Goal: Task Accomplishment & Management: Use online tool/utility

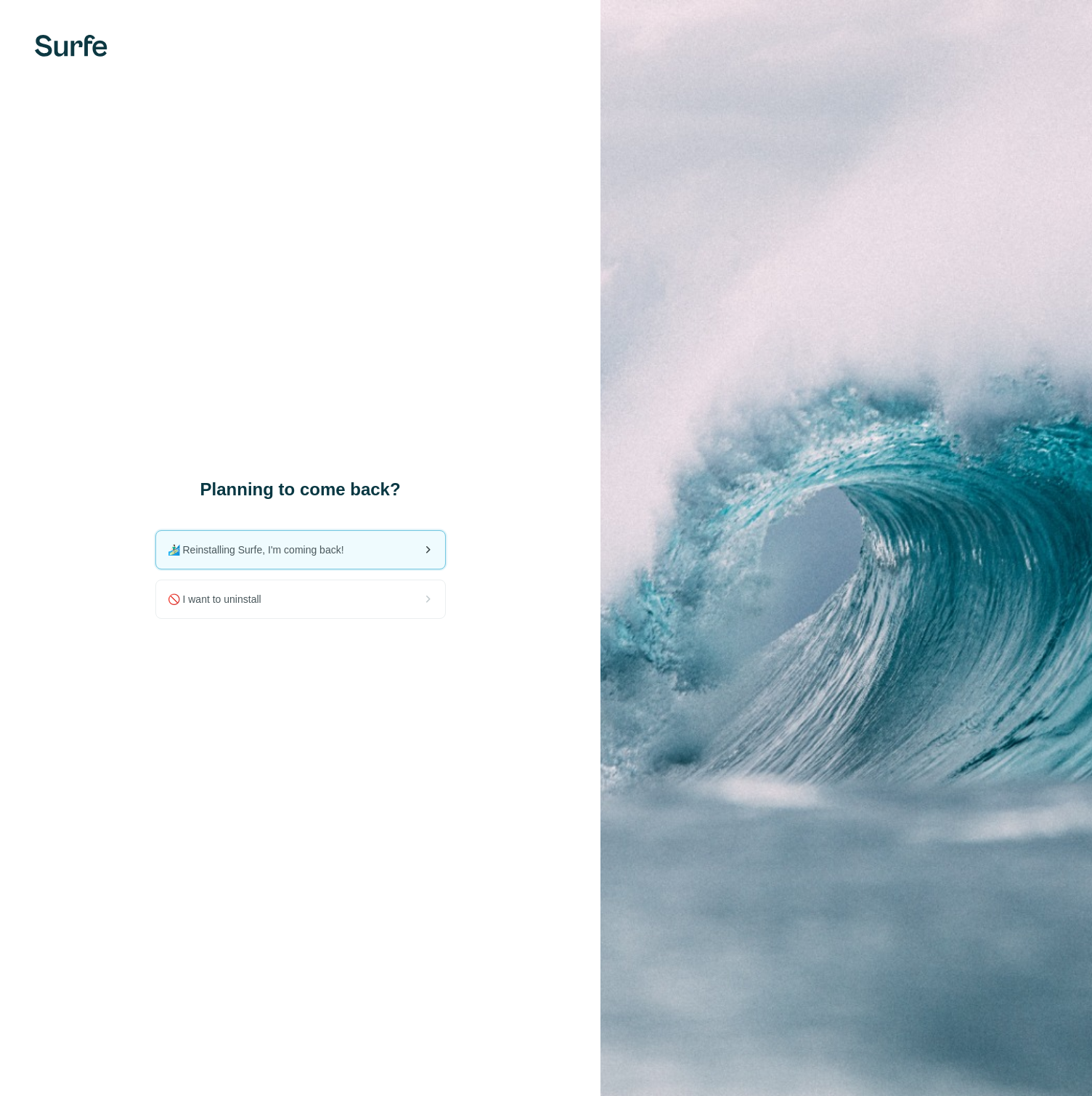
click at [395, 557] on div "🏄🏻‍♂️ Reinstalling Surfe, I'm coming back!" at bounding box center [301, 550] width 289 height 38
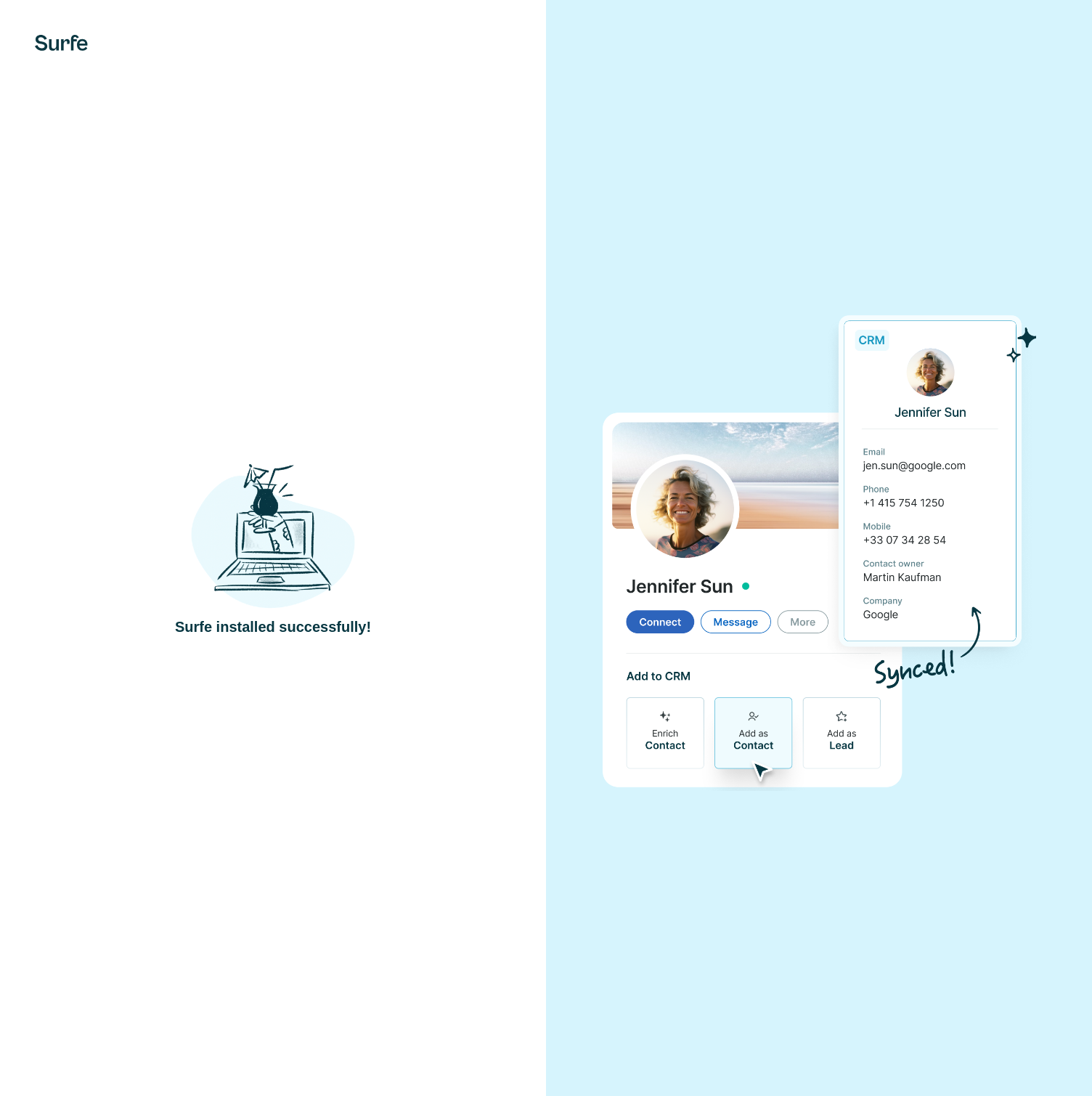
click at [337, 799] on div "Surfe installed successfully!" at bounding box center [273, 548] width 546 height 1096
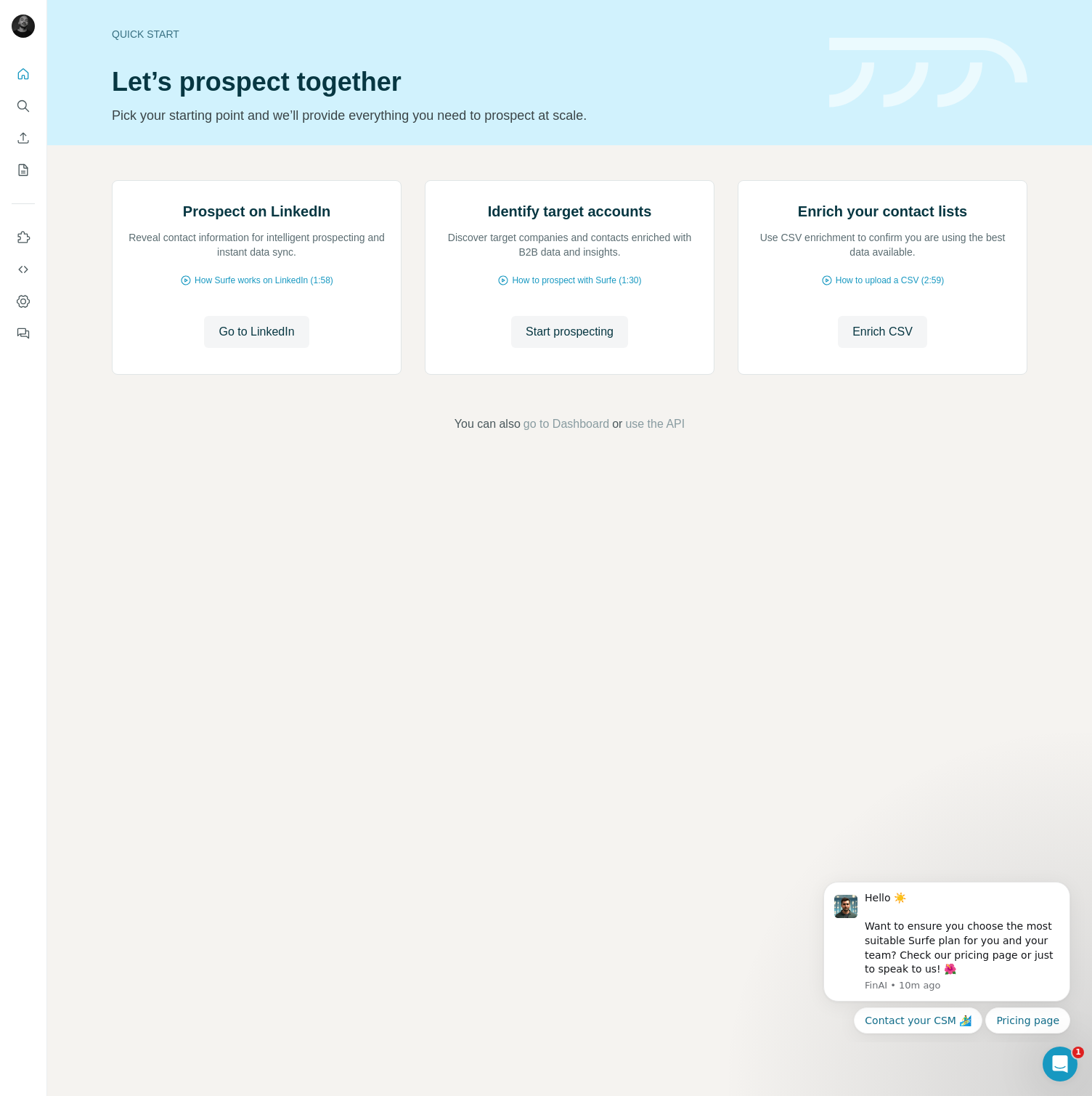
click at [895, 634] on div "Quick start Let’s prospect together Pick your starting point and we’ll provide …" at bounding box center [570, 548] width 1045 height 1096
click at [264, 341] on span "Go to LinkedIn" at bounding box center [256, 331] width 75 height 17
click at [577, 62] on div "Quick start Let’s prospect together Pick your starting point and we’ll provide …" at bounding box center [462, 73] width 700 height 106
click at [22, 244] on icon "Use Surfe on LinkedIn" at bounding box center [24, 238] width 15 height 15
